Goal: Check status

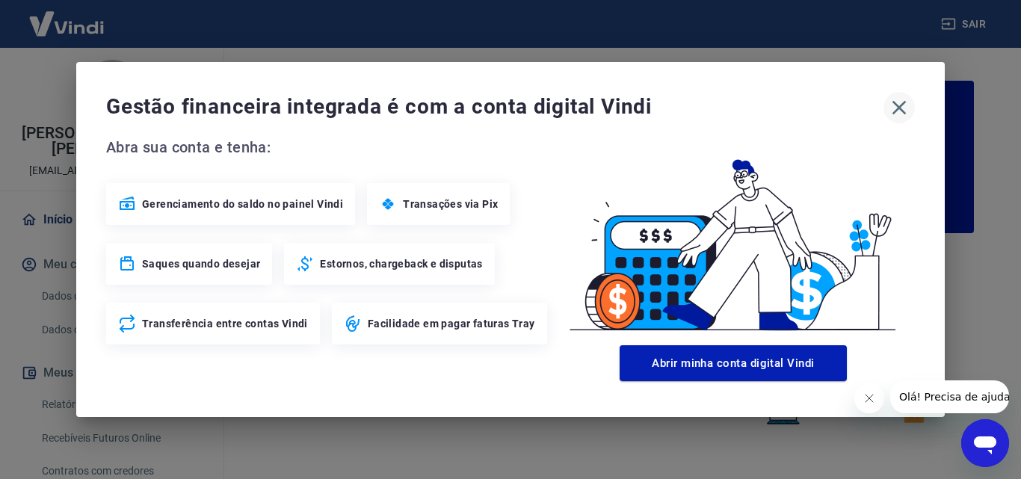
click at [898, 109] on icon "button" at bounding box center [900, 108] width 24 height 24
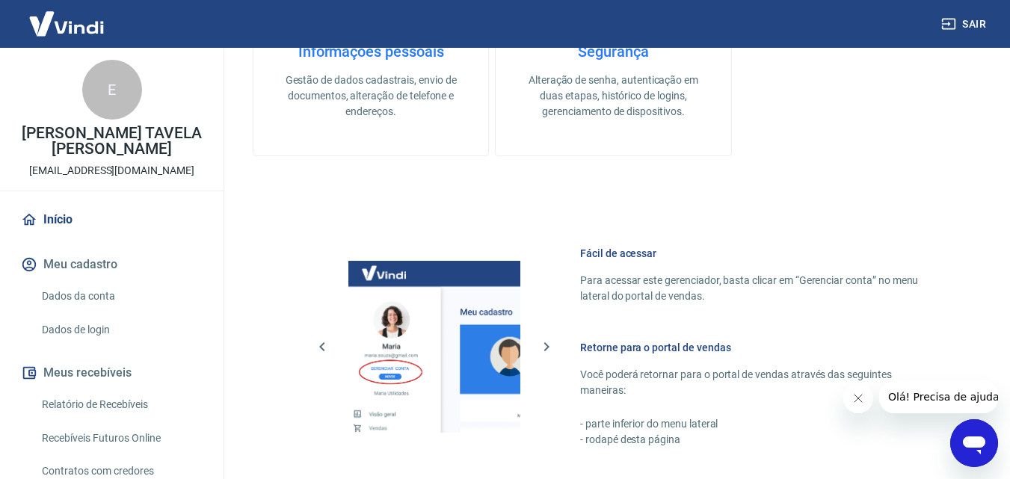
scroll to position [902, 0]
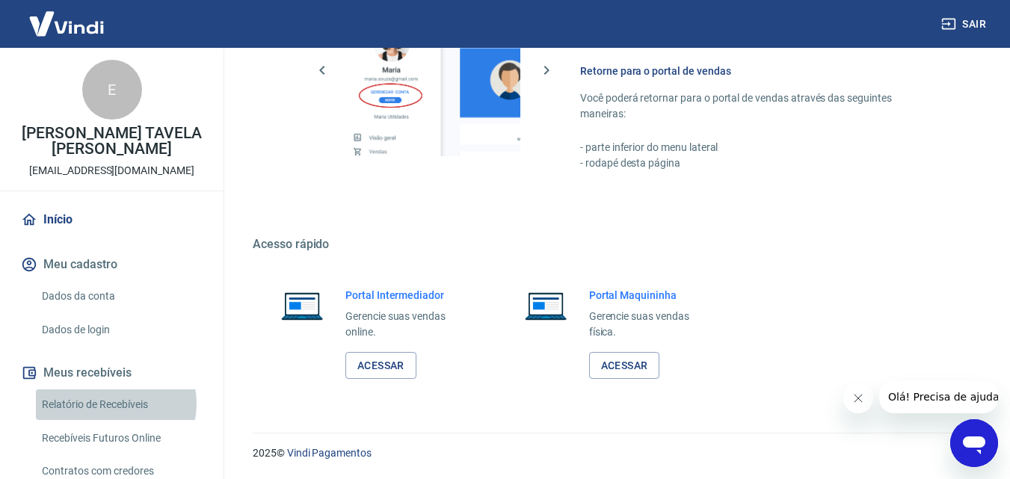
click at [113, 403] on link "Relatório de Recebíveis" at bounding box center [121, 405] width 170 height 31
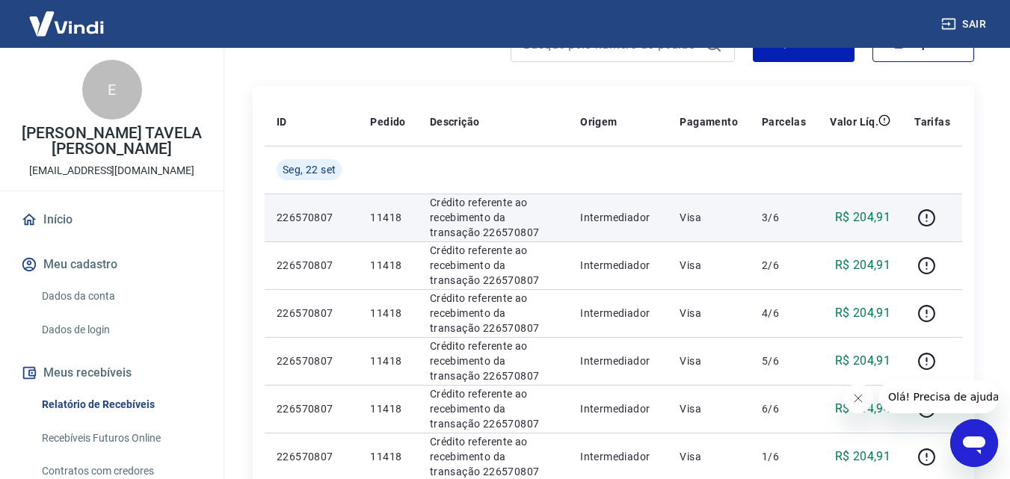
scroll to position [150, 0]
